Goal: Task Accomplishment & Management: Manage account settings

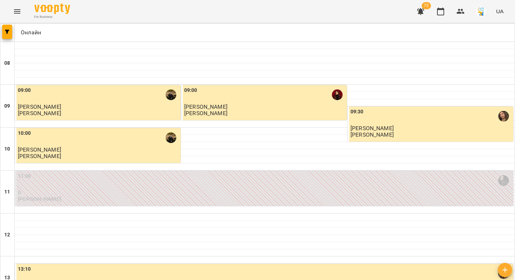
scroll to position [346, 0]
click at [421, 14] on icon "button" at bounding box center [420, 11] width 7 height 7
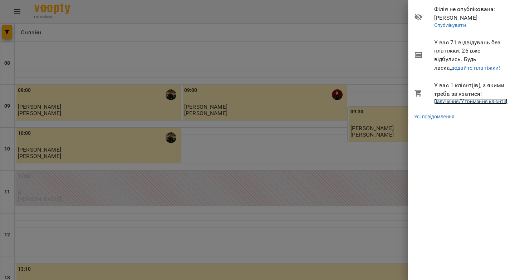
drag, startPoint x: 442, startPoint y: 100, endPoint x: 387, endPoint y: 83, distance: 57.6
click at [442, 100] on link "Залучення/Утримання клієнтів" at bounding box center [471, 101] width 73 height 6
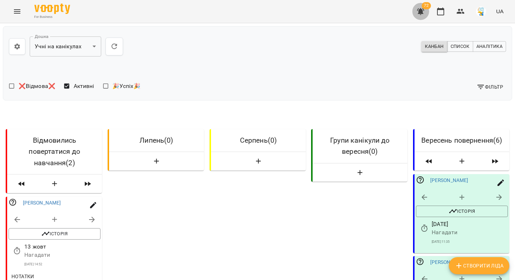
click at [419, 15] on icon "button" at bounding box center [421, 11] width 9 height 9
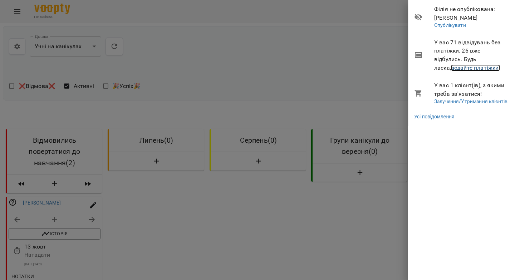
drag, startPoint x: 468, startPoint y: 68, endPoint x: 459, endPoint y: 62, distance: 10.9
click at [468, 68] on link "додайте платіжки!" at bounding box center [475, 67] width 49 height 7
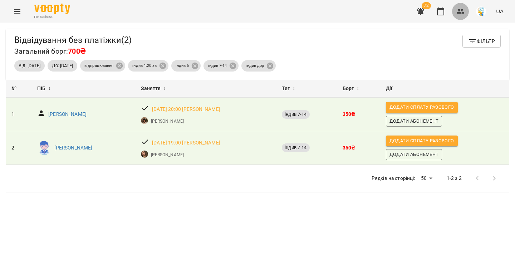
click at [459, 11] on icon "button" at bounding box center [461, 11] width 9 height 9
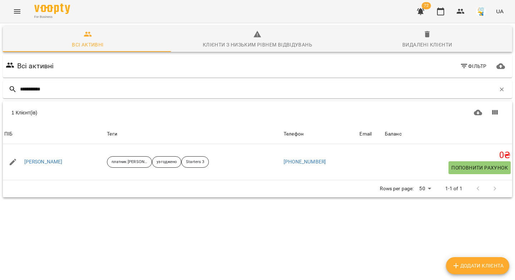
type input "**********"
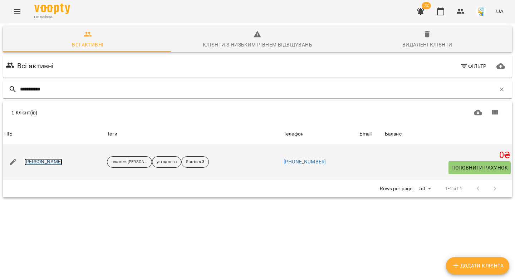
click at [36, 163] on link "Іван Дубров" at bounding box center [43, 162] width 38 height 7
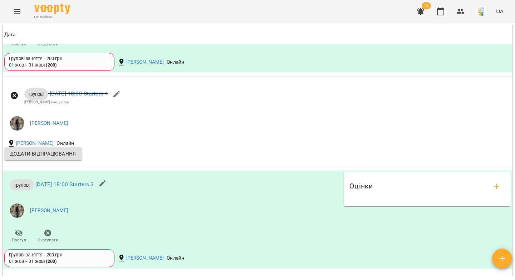
scroll to position [836, 0]
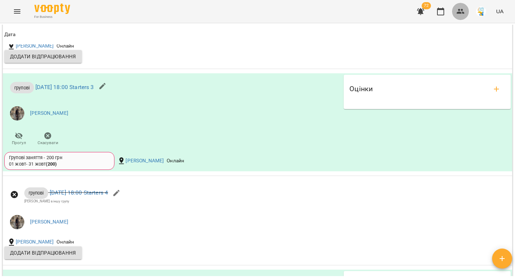
click at [463, 11] on icon "button" at bounding box center [461, 11] width 9 height 9
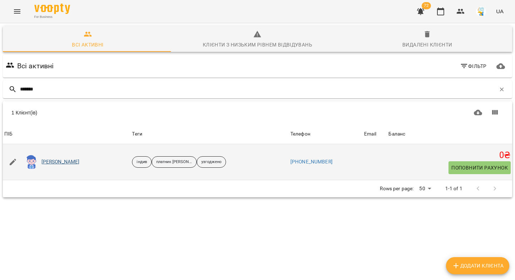
type input "******"
click at [76, 163] on link "Мирослава Зусько" at bounding box center [61, 162] width 38 height 7
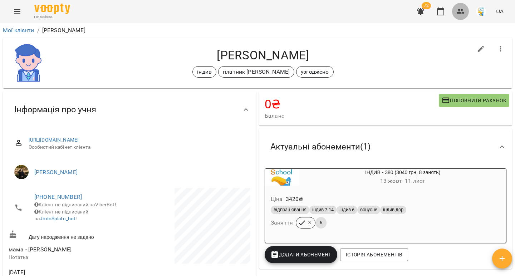
click at [464, 11] on icon "button" at bounding box center [461, 11] width 9 height 9
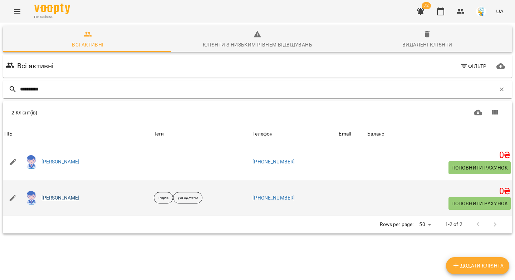
type input "**********"
click at [54, 197] on link "Семен Бондаренко" at bounding box center [61, 198] width 38 height 7
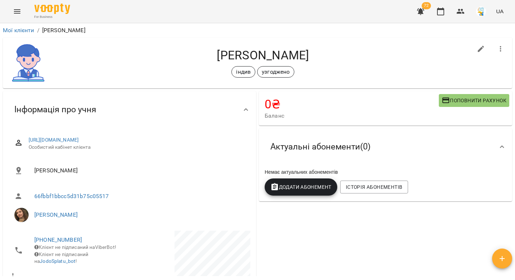
click at [456, 103] on span "Поповнити рахунок" at bounding box center [474, 100] width 65 height 9
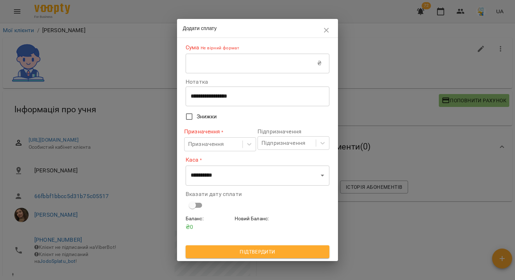
click at [285, 58] on input "text" at bounding box center [252, 63] width 132 height 20
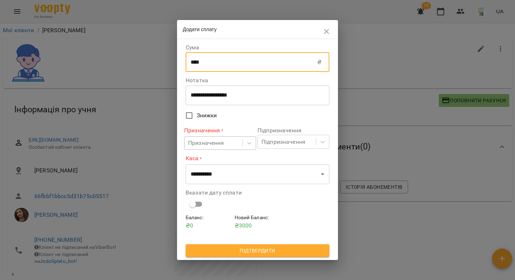
type input "****"
click at [204, 144] on div "Призначення" at bounding box center [206, 143] width 36 height 9
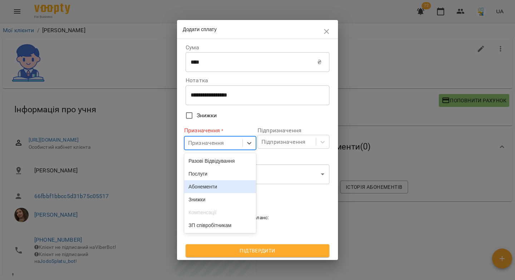
click at [208, 191] on div "Абонементи" at bounding box center [220, 186] width 72 height 13
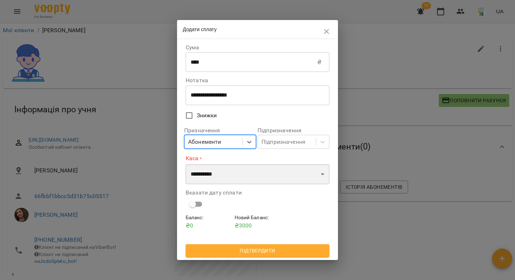
click at [202, 177] on select "**********" at bounding box center [258, 174] width 144 height 20
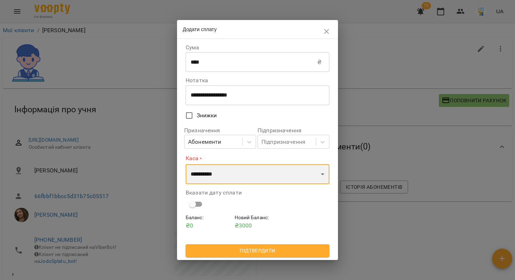
select select "****"
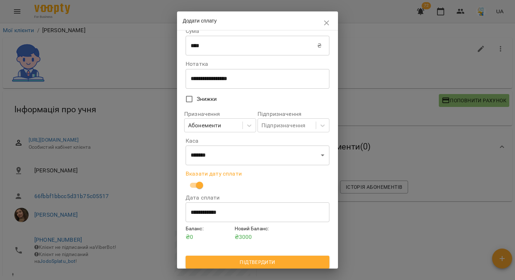
scroll to position [11, 0]
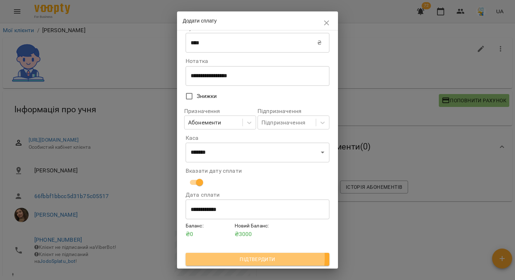
click at [250, 258] on span "Підтвердити" at bounding box center [258, 259] width 132 height 9
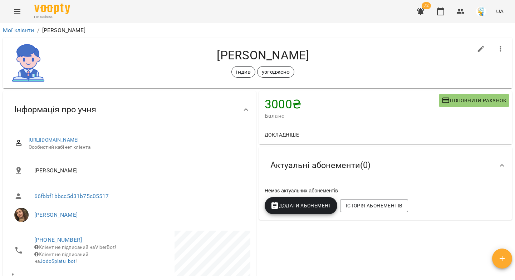
click at [314, 206] on span "Додати Абонемент" at bounding box center [301, 206] width 61 height 9
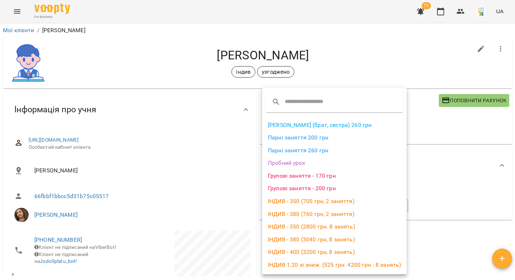
click at [461, 169] on div at bounding box center [257, 140] width 515 height 280
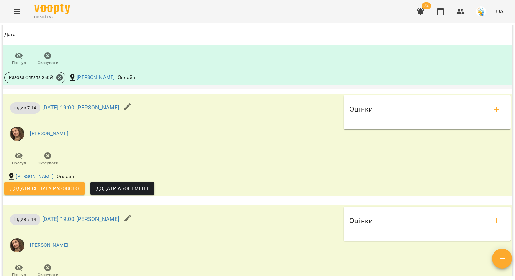
scroll to position [782, 0]
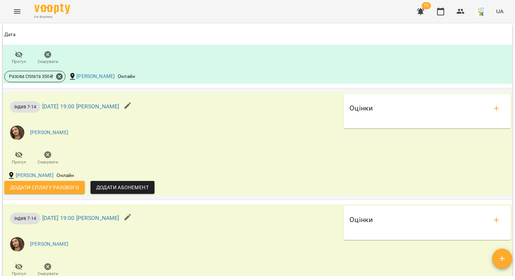
click at [41, 192] on span "Додати сплату разового" at bounding box center [44, 187] width 69 height 9
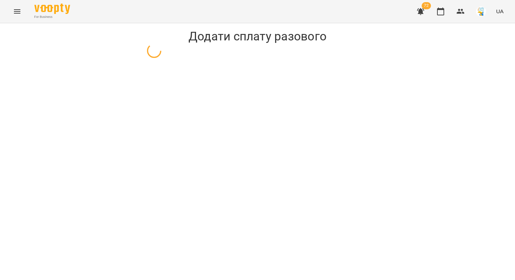
select select "**********"
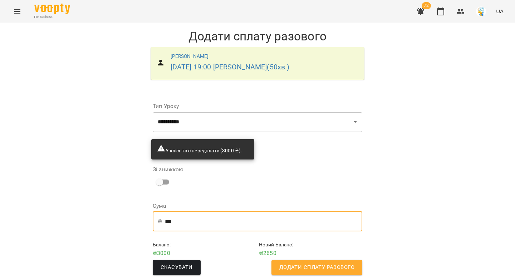
drag, startPoint x: 172, startPoint y: 219, endPoint x: 166, endPoint y: 220, distance: 5.5
click at [166, 220] on input "***" at bounding box center [264, 222] width 198 height 20
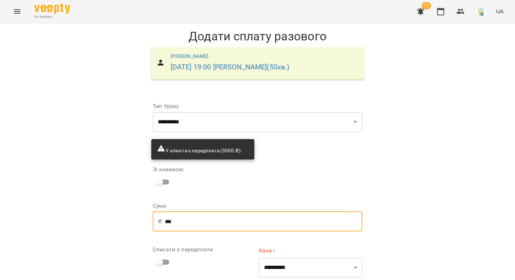
type input "***"
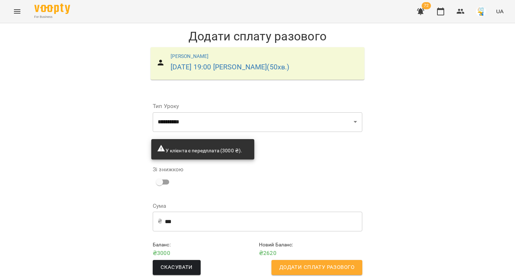
scroll to position [6, 0]
click at [323, 265] on span "Додати сплату разового" at bounding box center [317, 267] width 75 height 9
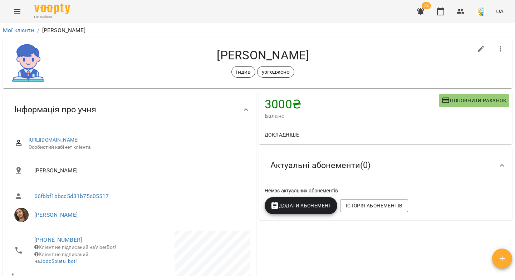
click at [423, 11] on icon "button" at bounding box center [421, 11] width 9 height 9
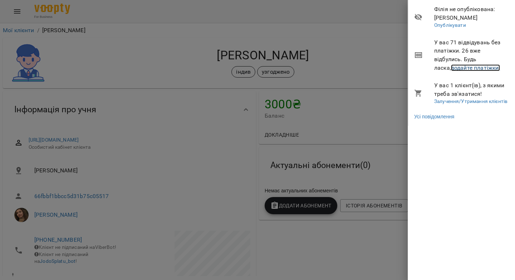
click at [458, 67] on link "додайте платіжки!" at bounding box center [475, 67] width 49 height 7
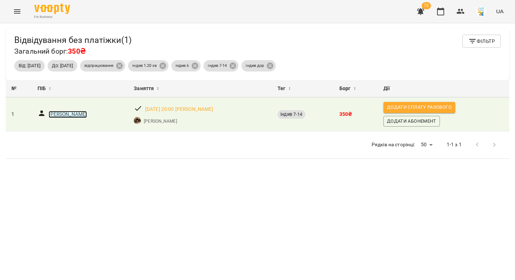
click at [68, 111] on p "Аріна Болтенко" at bounding box center [68, 114] width 38 height 7
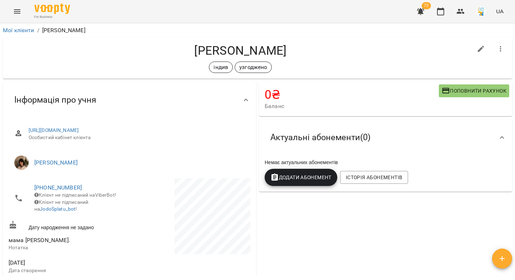
click at [421, 11] on icon "button" at bounding box center [420, 11] width 7 height 7
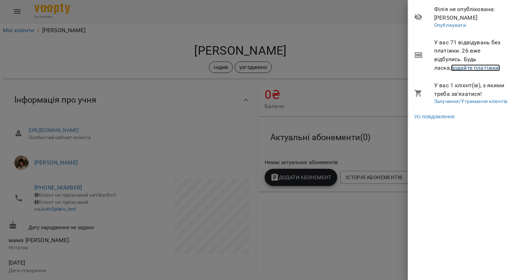
click at [453, 70] on link "додайте платіжки!" at bounding box center [475, 67] width 49 height 7
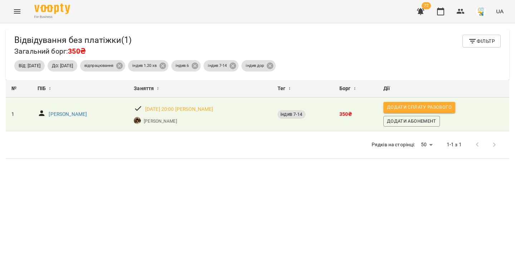
click at [473, 37] on span "Фільтр" at bounding box center [482, 41] width 27 height 9
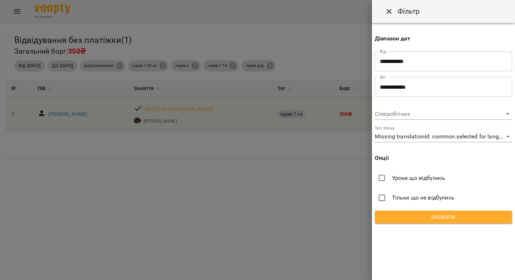
click at [397, 86] on input "**********" at bounding box center [443, 87] width 137 height 20
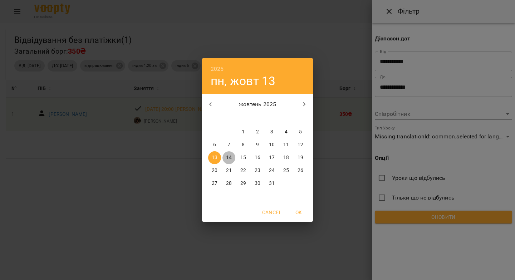
click at [229, 158] on p "14" at bounding box center [229, 157] width 6 height 7
type input "**********"
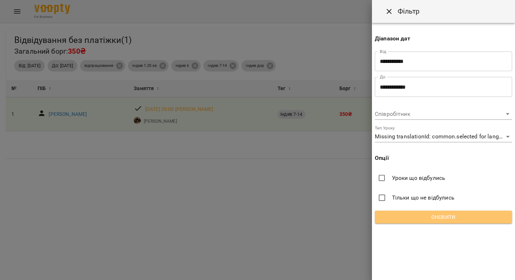
click at [442, 218] on span "Оновити" at bounding box center [444, 217] width 126 height 9
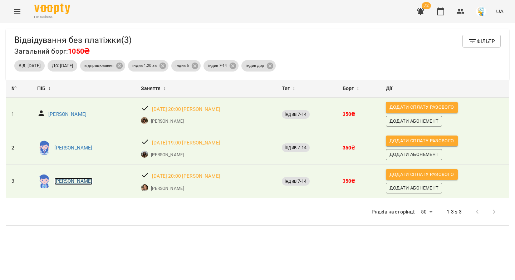
click at [68, 178] on p "Кирило Яковченко" at bounding box center [73, 181] width 38 height 7
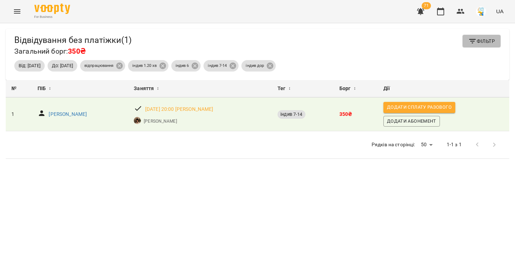
click at [471, 37] on icon "button" at bounding box center [473, 41] width 9 height 9
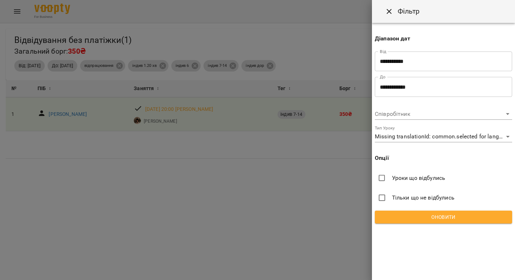
click at [394, 83] on input "**********" at bounding box center [443, 87] width 137 height 20
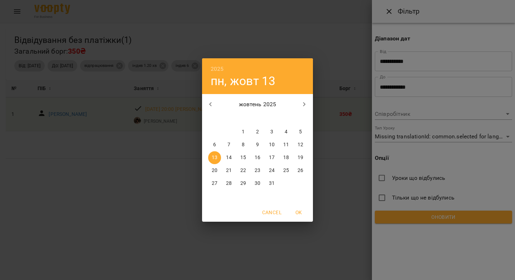
click at [232, 156] on p "14" at bounding box center [229, 157] width 6 height 7
type input "**********"
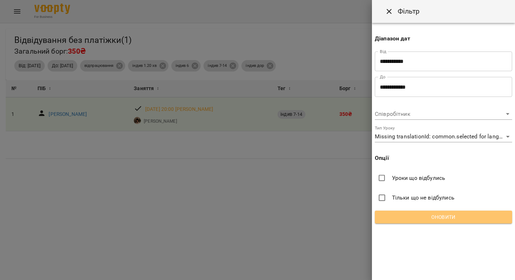
click at [449, 222] on button "Оновити" at bounding box center [443, 217] width 137 height 13
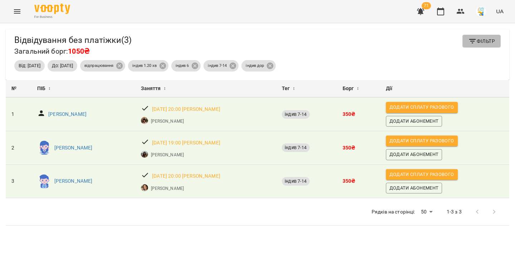
click at [470, 39] on icon "button" at bounding box center [473, 41] width 6 height 4
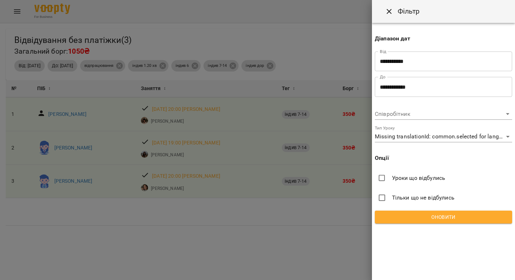
click at [325, 56] on div at bounding box center [257, 140] width 515 height 280
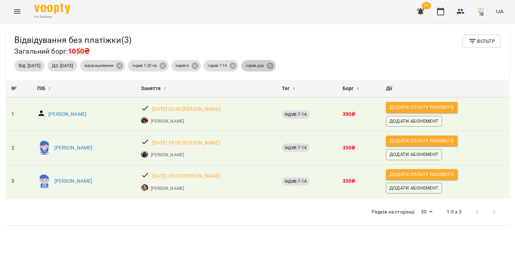
drag, startPoint x: 300, startPoint y: 57, endPoint x: 283, endPoint y: 58, distance: 16.9
click at [273, 63] on icon at bounding box center [270, 66] width 6 height 6
click at [236, 63] on icon at bounding box center [233, 66] width 6 height 6
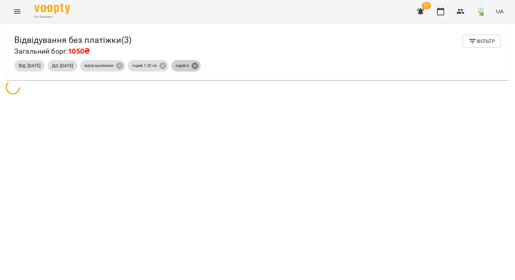
click at [198, 63] on icon at bounding box center [195, 66] width 6 height 6
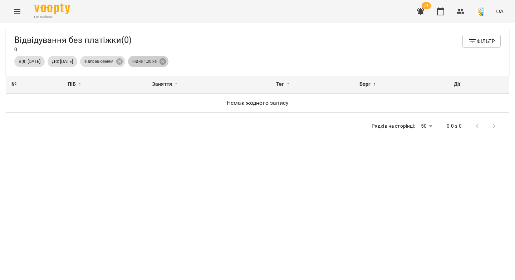
drag, startPoint x: 190, startPoint y: 59, endPoint x: 185, endPoint y: 59, distance: 5.1
click at [166, 59] on icon at bounding box center [163, 61] width 6 height 6
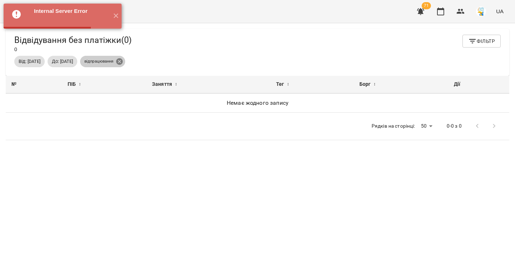
click at [123, 58] on icon at bounding box center [119, 61] width 6 height 6
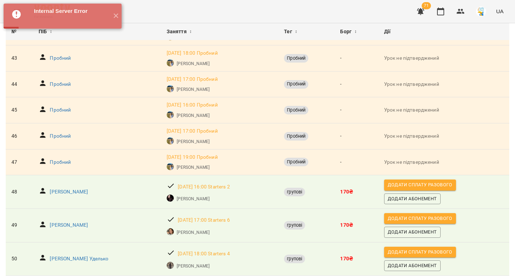
scroll to position [1168, 0]
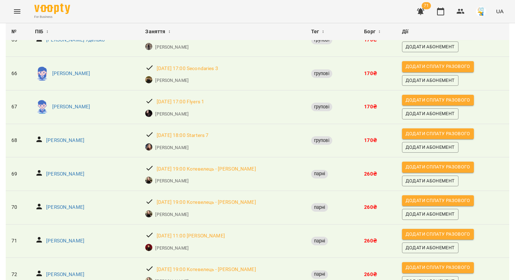
scroll to position [544, 0]
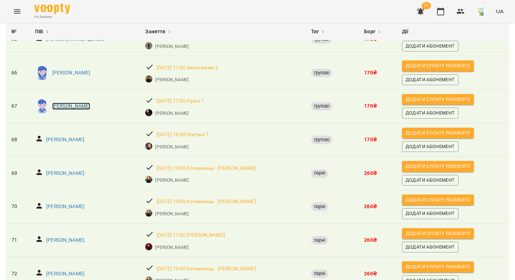
click at [67, 107] on p "Дмитро Носов" at bounding box center [71, 106] width 38 height 7
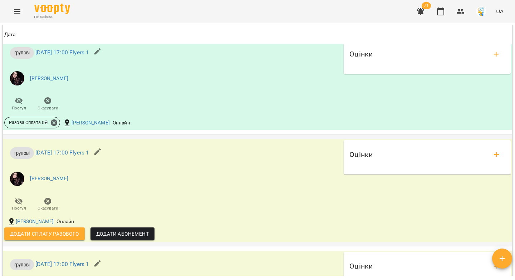
scroll to position [730, 0]
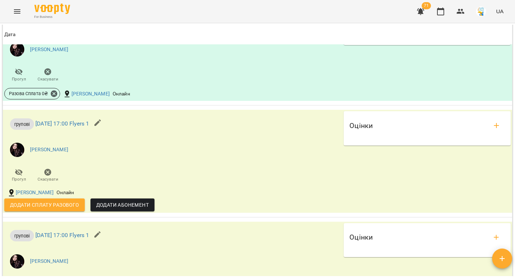
drag, startPoint x: 26, startPoint y: 218, endPoint x: 225, endPoint y: 183, distance: 201.8
click at [26, 209] on span "Додати сплату разового" at bounding box center [44, 205] width 69 height 9
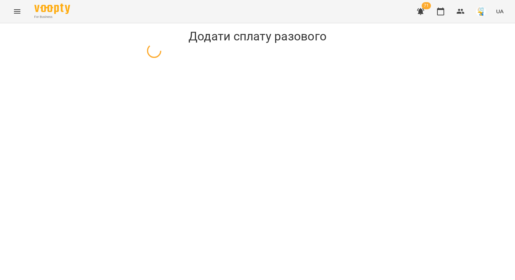
select select "*******"
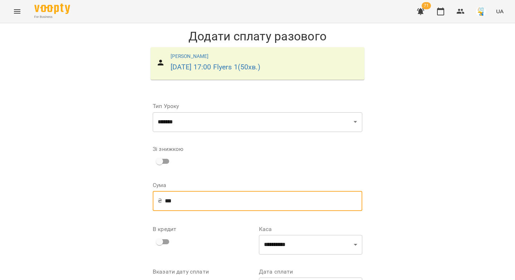
drag, startPoint x: 173, startPoint y: 201, endPoint x: 163, endPoint y: 201, distance: 10.0
click at [165, 201] on input "***" at bounding box center [264, 201] width 198 height 20
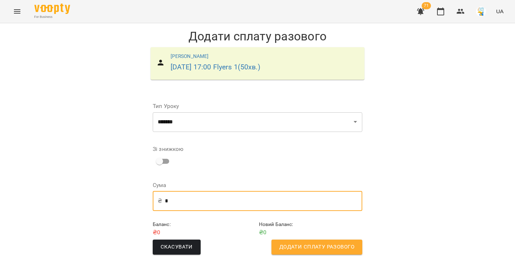
type input "*"
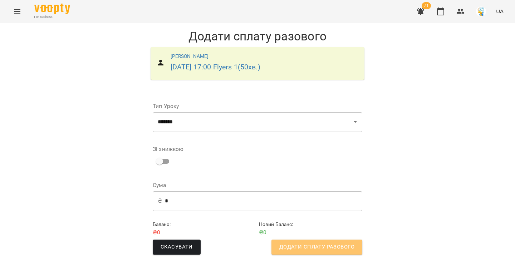
click at [294, 249] on span "Додати сплату разового" at bounding box center [317, 247] width 75 height 9
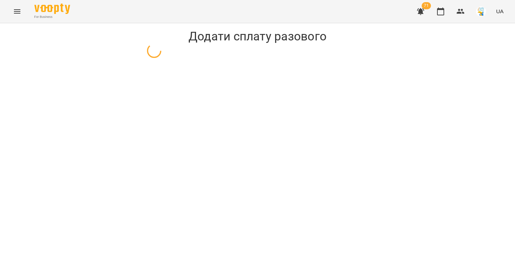
select select "*******"
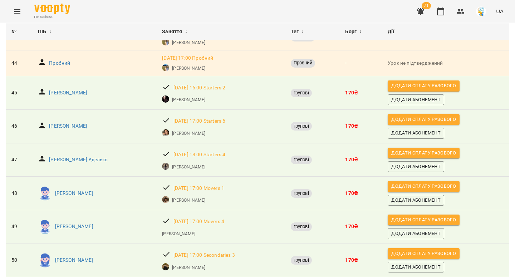
scroll to position [1191, 0]
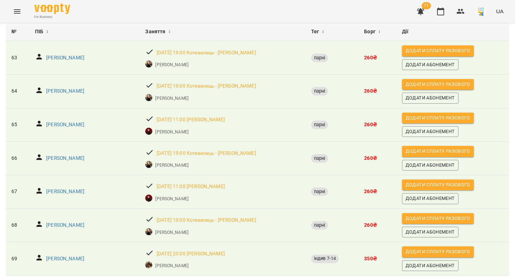
scroll to position [0, 0]
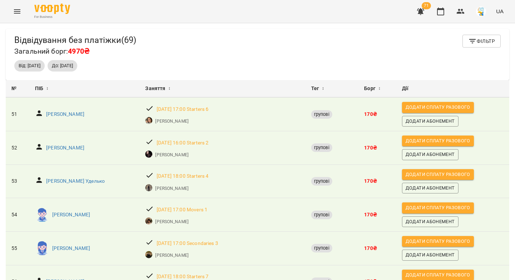
click at [422, 10] on icon "button" at bounding box center [420, 11] width 7 height 7
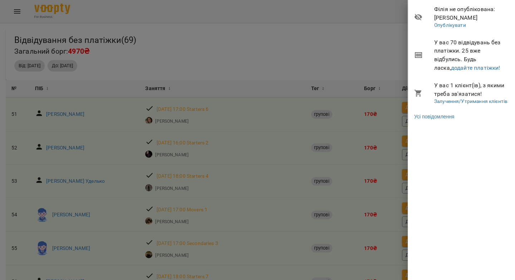
click at [422, 12] on div at bounding box center [257, 140] width 515 height 280
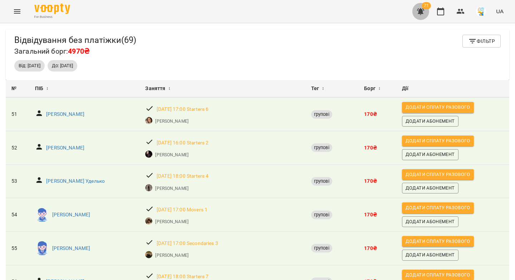
click at [422, 12] on icon "button" at bounding box center [420, 11] width 7 height 7
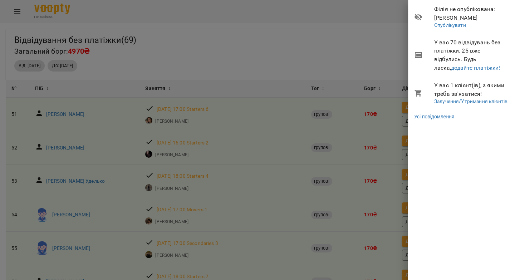
drag, startPoint x: 321, startPoint y: 48, endPoint x: 333, endPoint y: 46, distance: 12.0
click at [321, 48] on div at bounding box center [257, 140] width 515 height 280
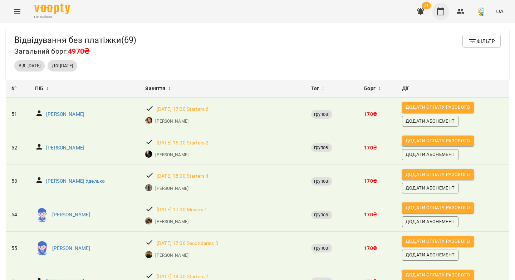
click at [441, 11] on icon "button" at bounding box center [441, 11] width 9 height 9
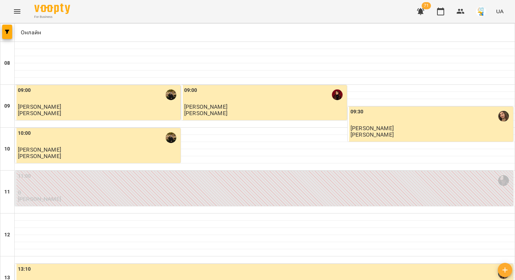
scroll to position [1, 0]
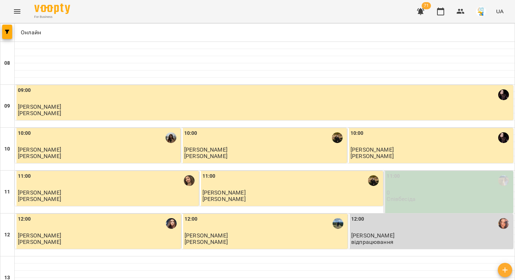
scroll to position [0, 0]
